Goal: Check status: Check status

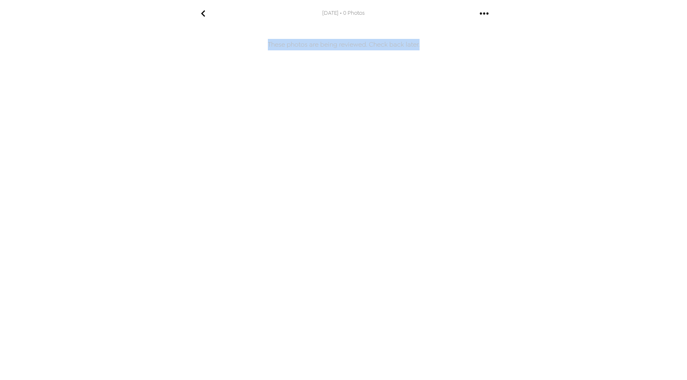
drag, startPoint x: 267, startPoint y: 43, endPoint x: 431, endPoint y: 42, distance: 164.0
click at [431, 42] on h6 "These photos are being reviewed. Check back later." at bounding box center [343, 160] width 327 height 258
click at [204, 10] on icon "go back" at bounding box center [203, 13] width 13 height 13
